Goal: Register for event/course

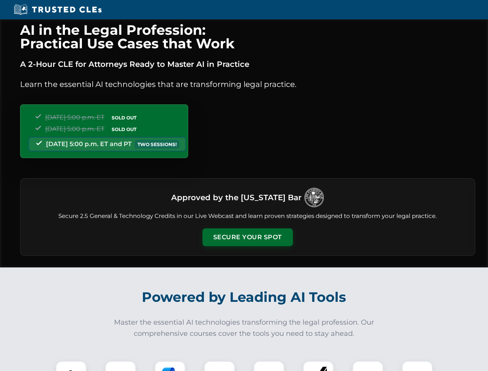
click at [247, 237] on button "Secure Your Spot" at bounding box center [247, 237] width 90 height 18
click at [71, 366] on img at bounding box center [71, 376] width 22 height 22
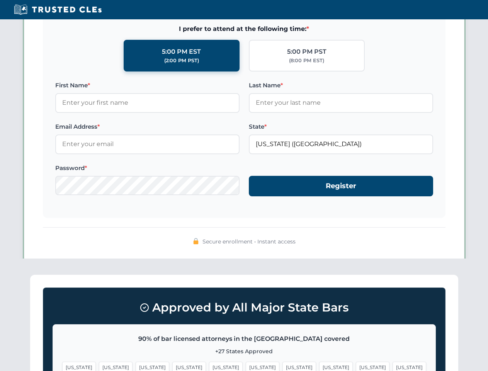
click at [282, 366] on span "[US_STATE]" at bounding box center [299, 367] width 34 height 11
click at [356, 366] on span "[US_STATE]" at bounding box center [373, 367] width 34 height 11
